Goal: Information Seeking & Learning: Find specific fact

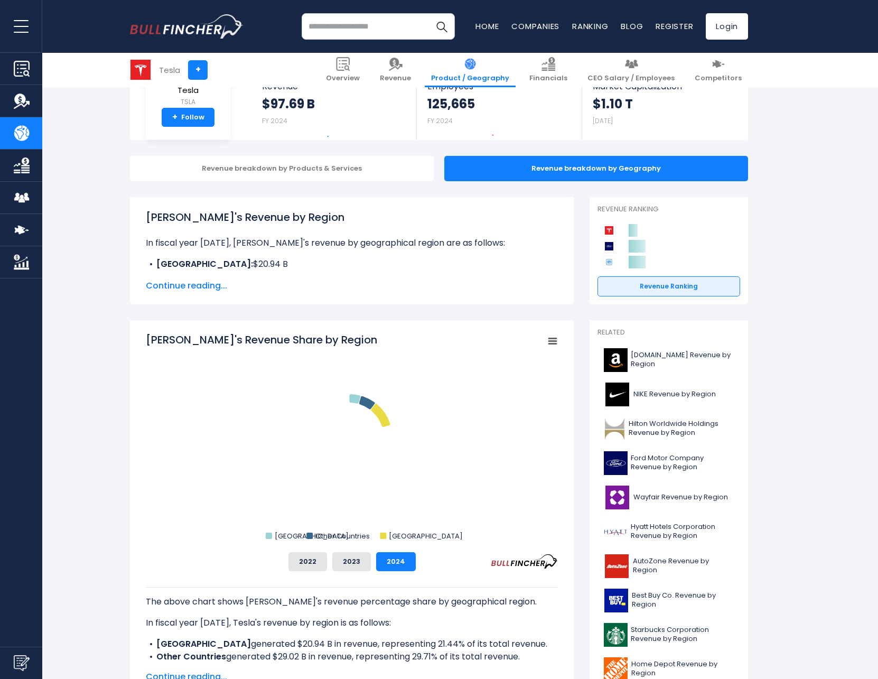
scroll to position [338, 0]
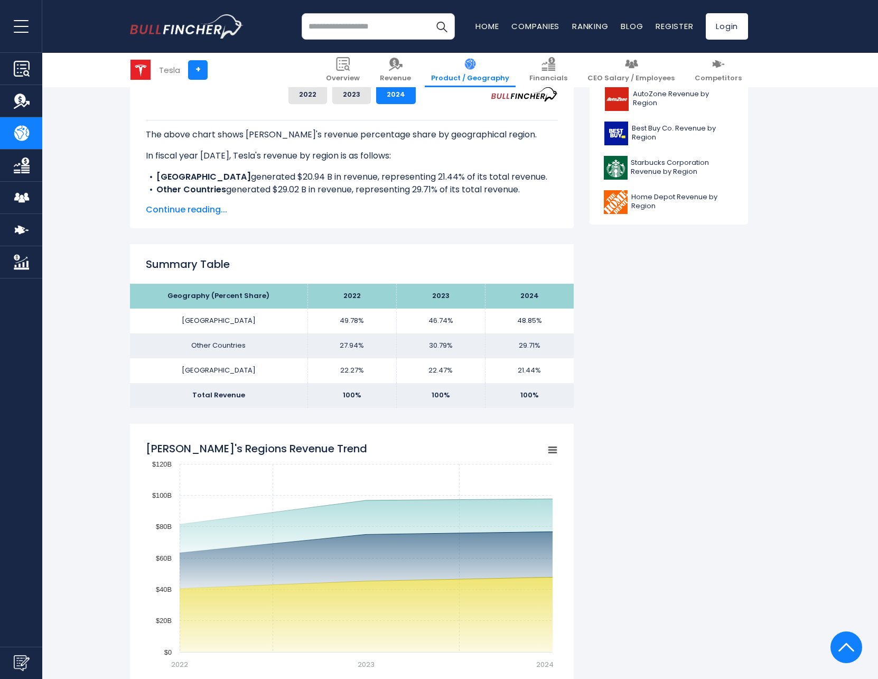
scroll to position [504, 0]
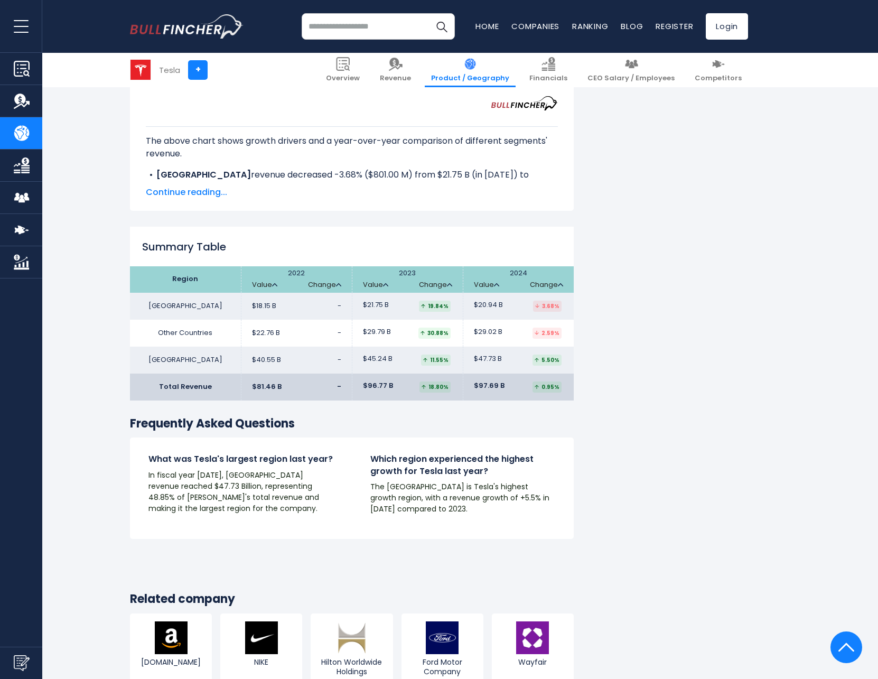
scroll to position [1504, 0]
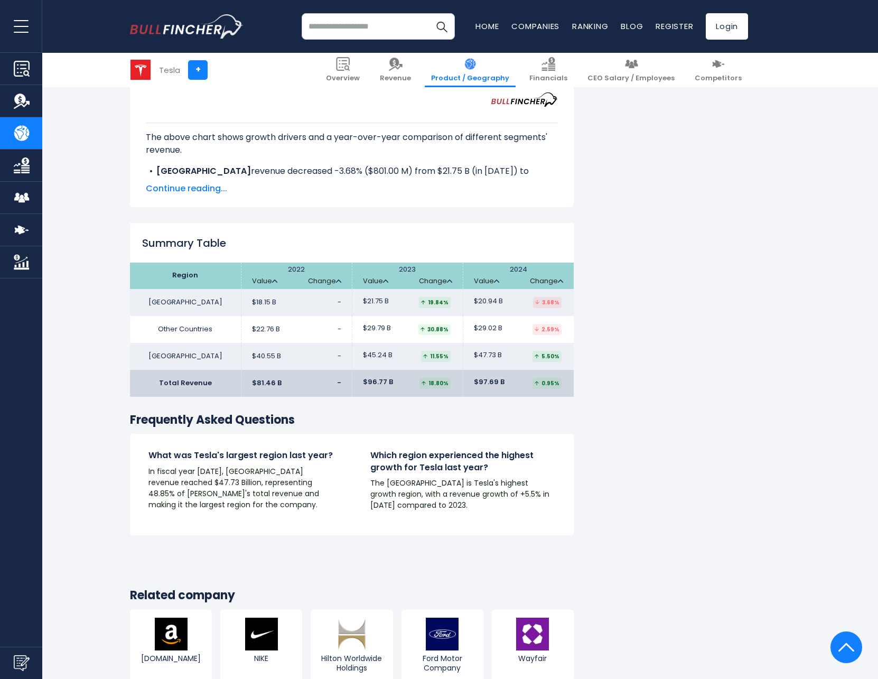
click at [490, 318] on td "$29.02 B 2.59%" at bounding box center [518, 329] width 111 height 27
click at [193, 332] on td "Other Countries" at bounding box center [185, 329] width 111 height 27
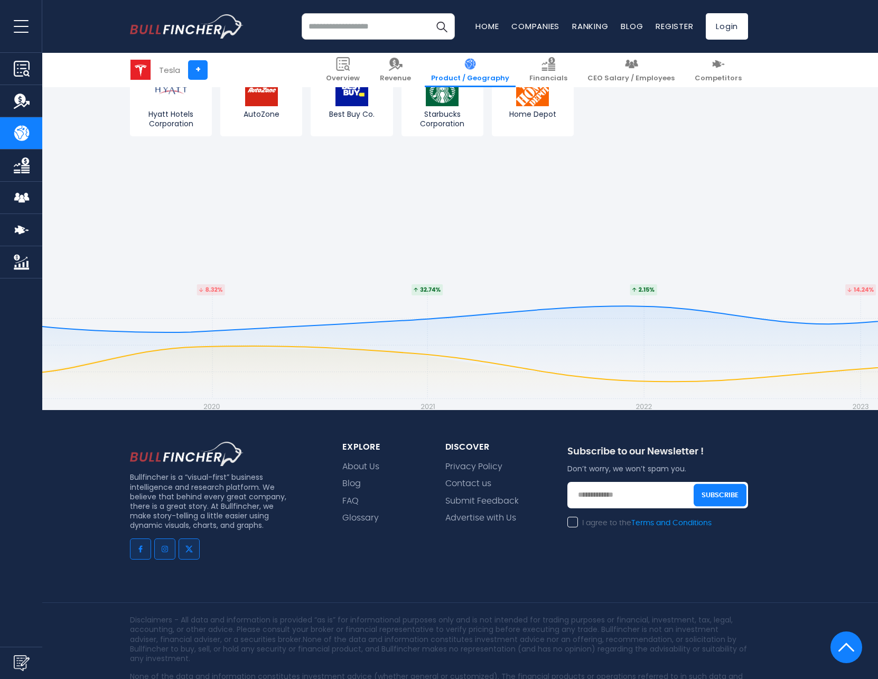
scroll to position [2111, 0]
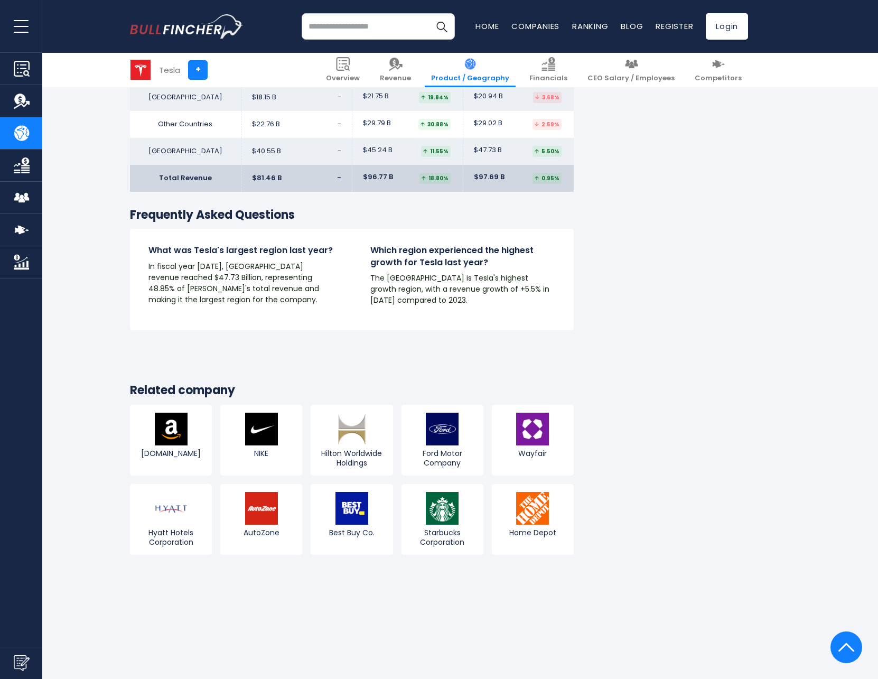
scroll to position [1894, 0]
